Goal: Information Seeking & Learning: Learn about a topic

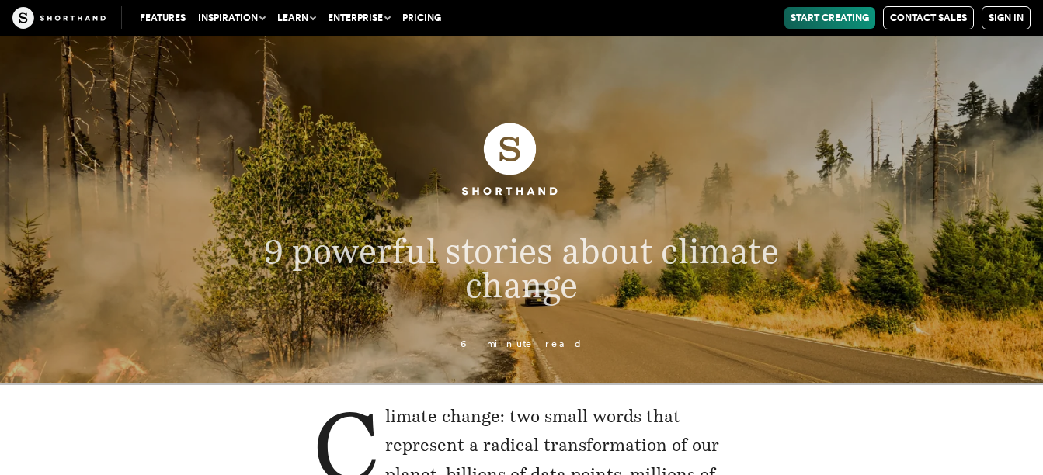
scroll to position [3, 0]
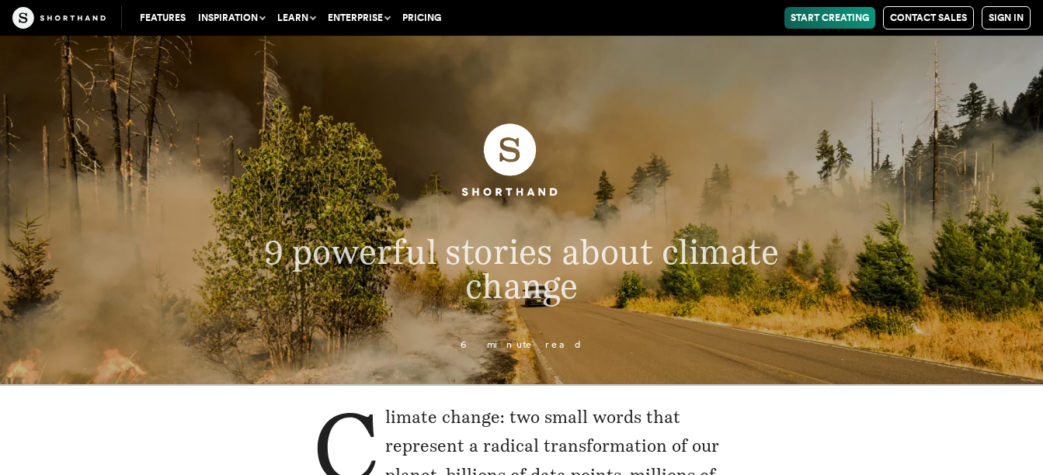
click at [753, 300] on p "9 powerful stories about climate change" at bounding box center [521, 269] width 670 height 68
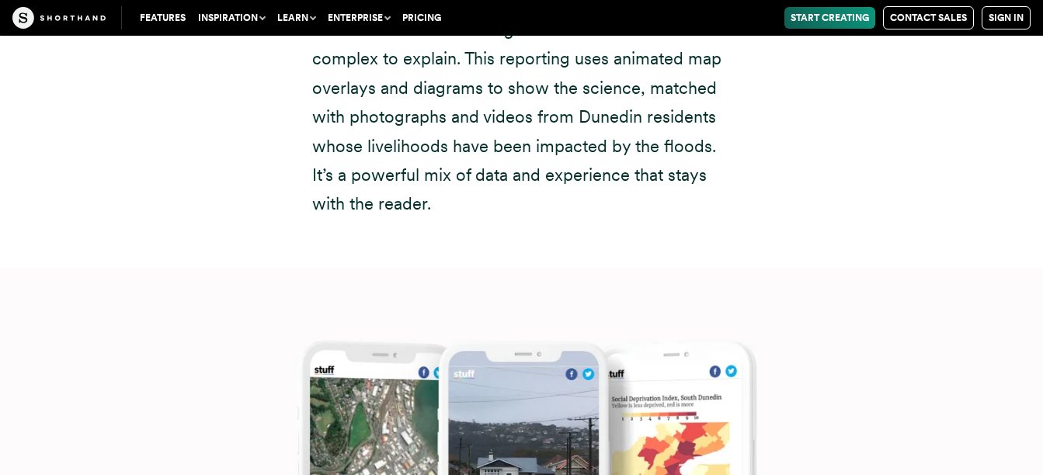
scroll to position [6220, 0]
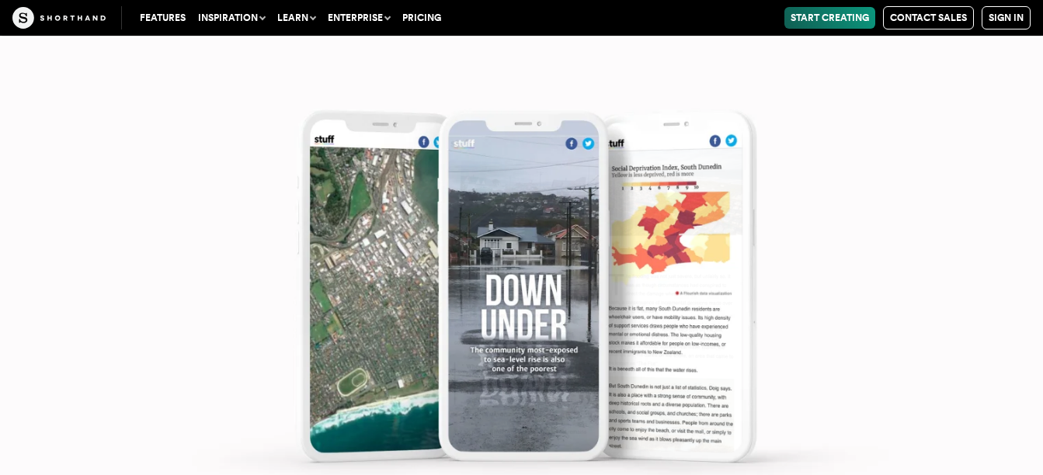
scroll to position [6449, 0]
click at [504, 301] on img at bounding box center [521, 274] width 1043 height 475
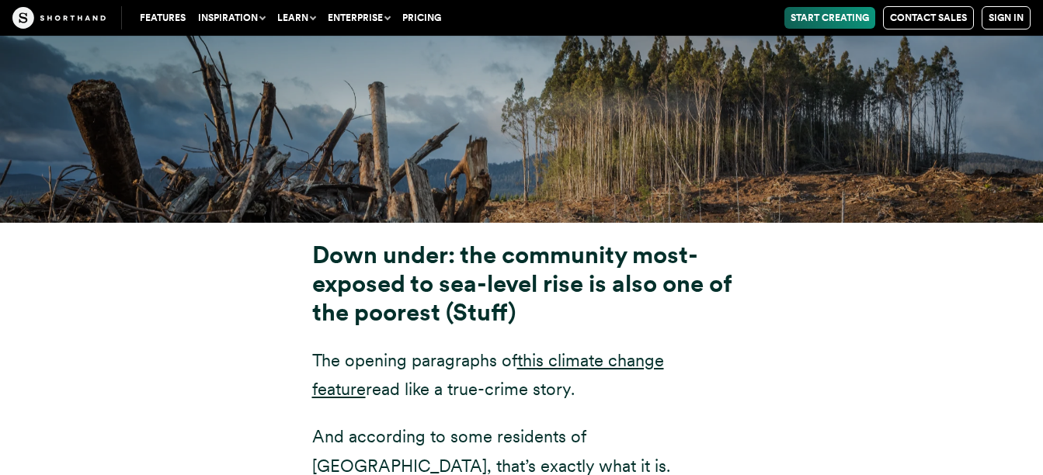
scroll to position [5571, 0]
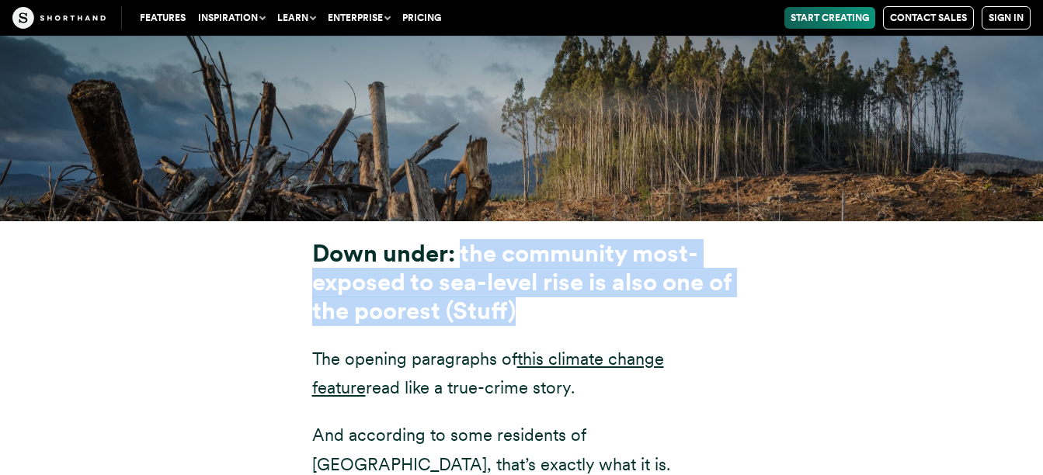
drag, startPoint x: 461, startPoint y: 160, endPoint x: 557, endPoint y: 224, distance: 115.5
click at [557, 240] on h3 "Down under: the community most-exposed to sea-level rise is also one of the poo…" at bounding box center [521, 283] width 419 height 86
copy strong "the community most-exposed to sea-level rise is also one of the poorest (Stuff)"
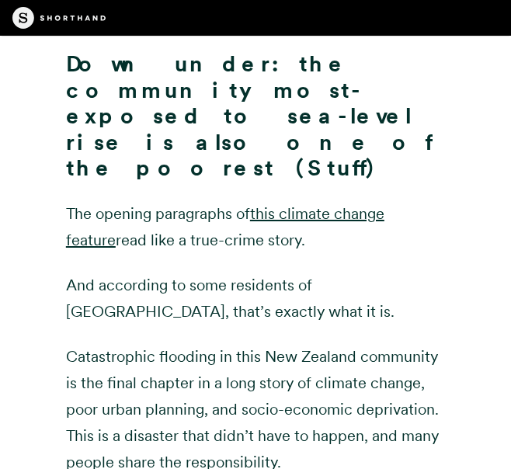
scroll to position [5331, 0]
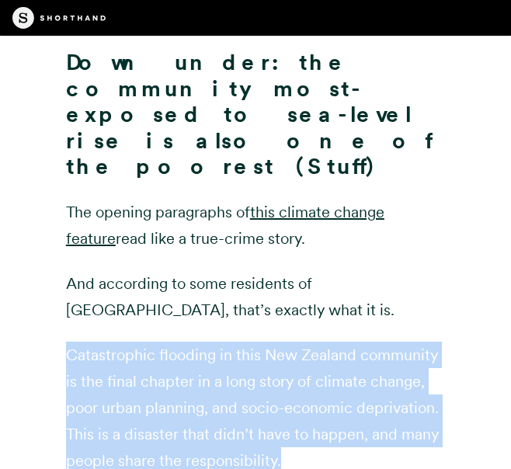
drag, startPoint x: 58, startPoint y: 247, endPoint x: 296, endPoint y: 352, distance: 259.8
click at [296, 352] on div "Down under: the community most-exposed to sea-level rise is also one of the poo…" at bounding box center [256, 388] width 426 height 677
copy p "Catastrophic flooding in this New Zealand community is the final chapter in a l…"
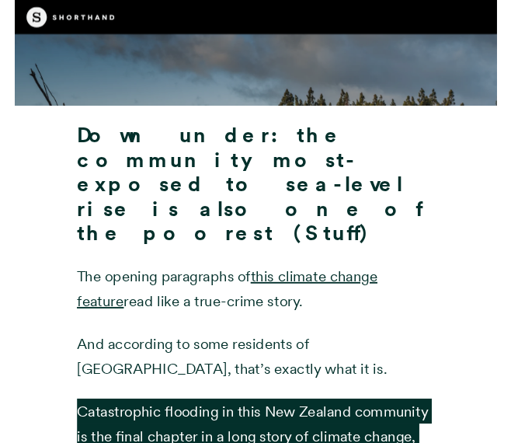
scroll to position [5247, 0]
